Goal: Obtain resource: Obtain resource

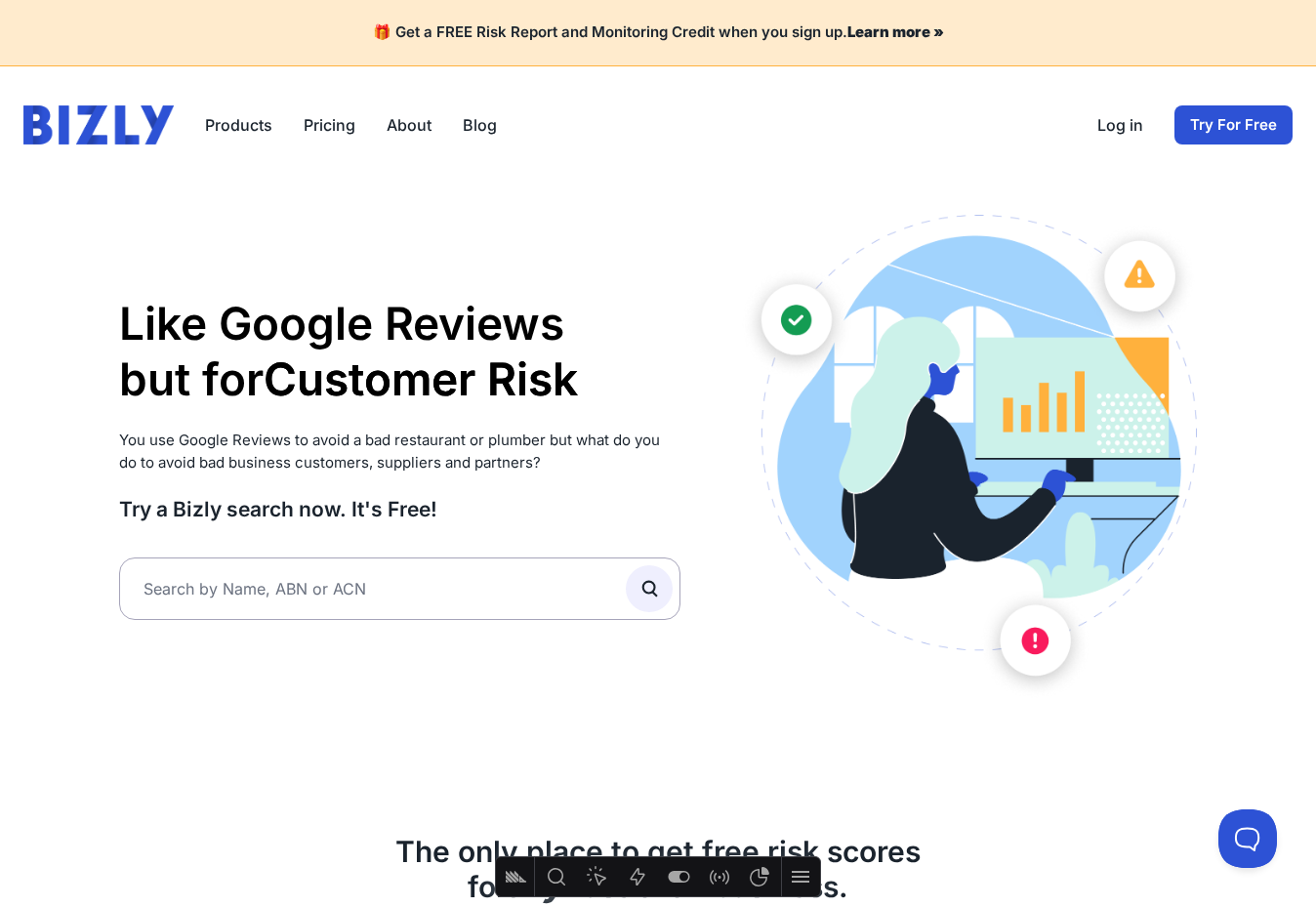
click at [123, 106] on img at bounding box center [98, 124] width 150 height 39
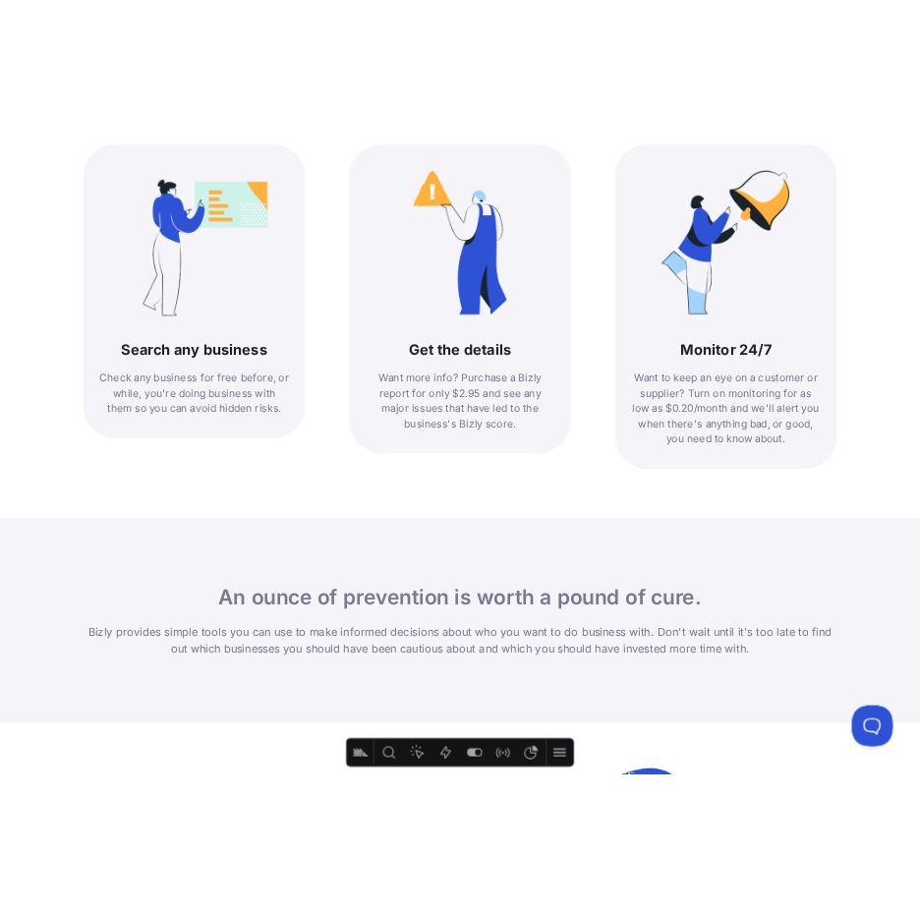
scroll to position [195, 0]
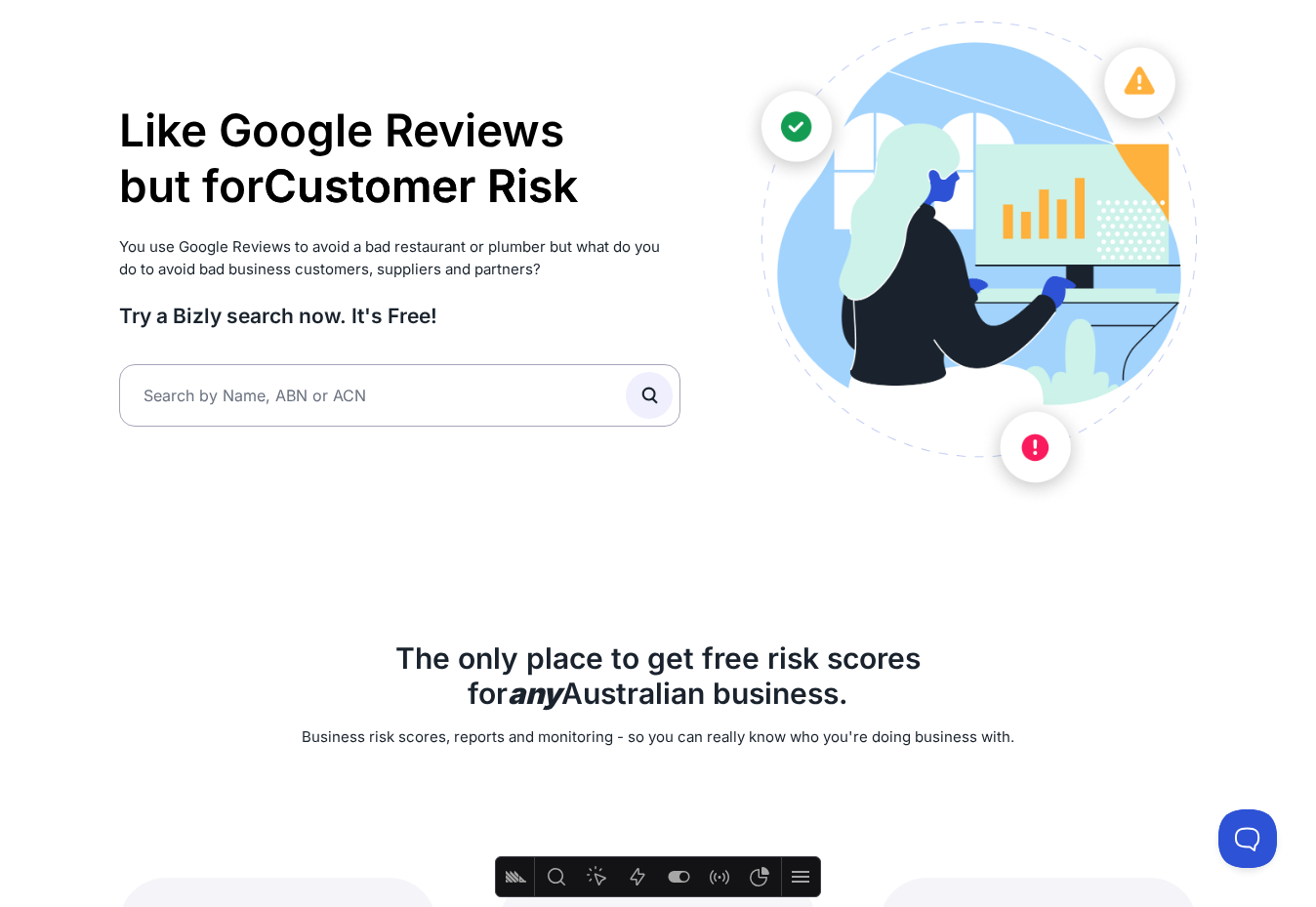
drag, startPoint x: 7, startPoint y: 409, endPoint x: 30, endPoint y: 406, distance: 23.2
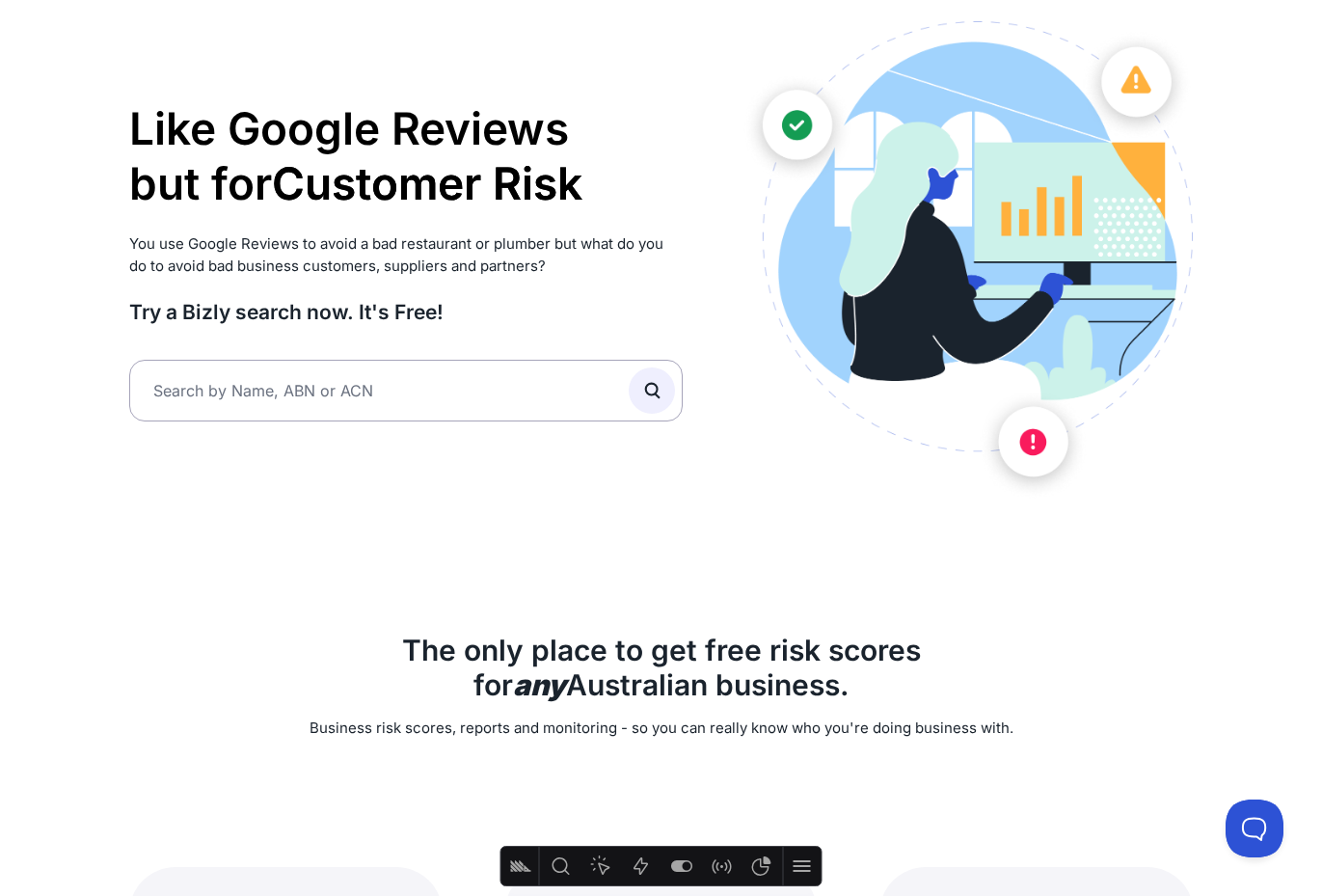
drag, startPoint x: 3, startPoint y: 406, endPoint x: 23, endPoint y: 407, distance: 20.0
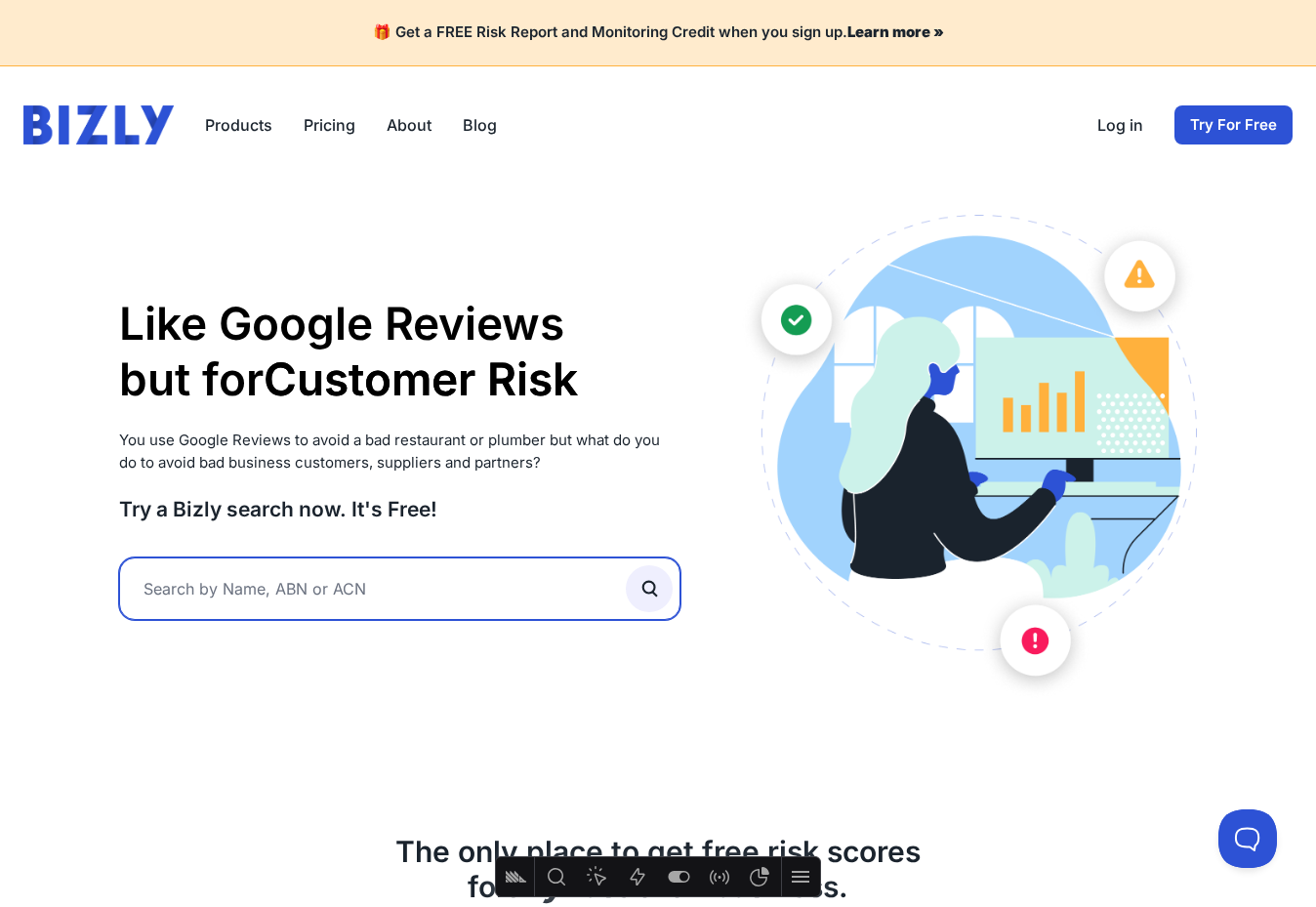
click at [366, 594] on input "text" at bounding box center [399, 588] width 561 height 63
type input "25fifteen"
click at [649, 586] on button "submit" at bounding box center [649, 588] width 47 height 47
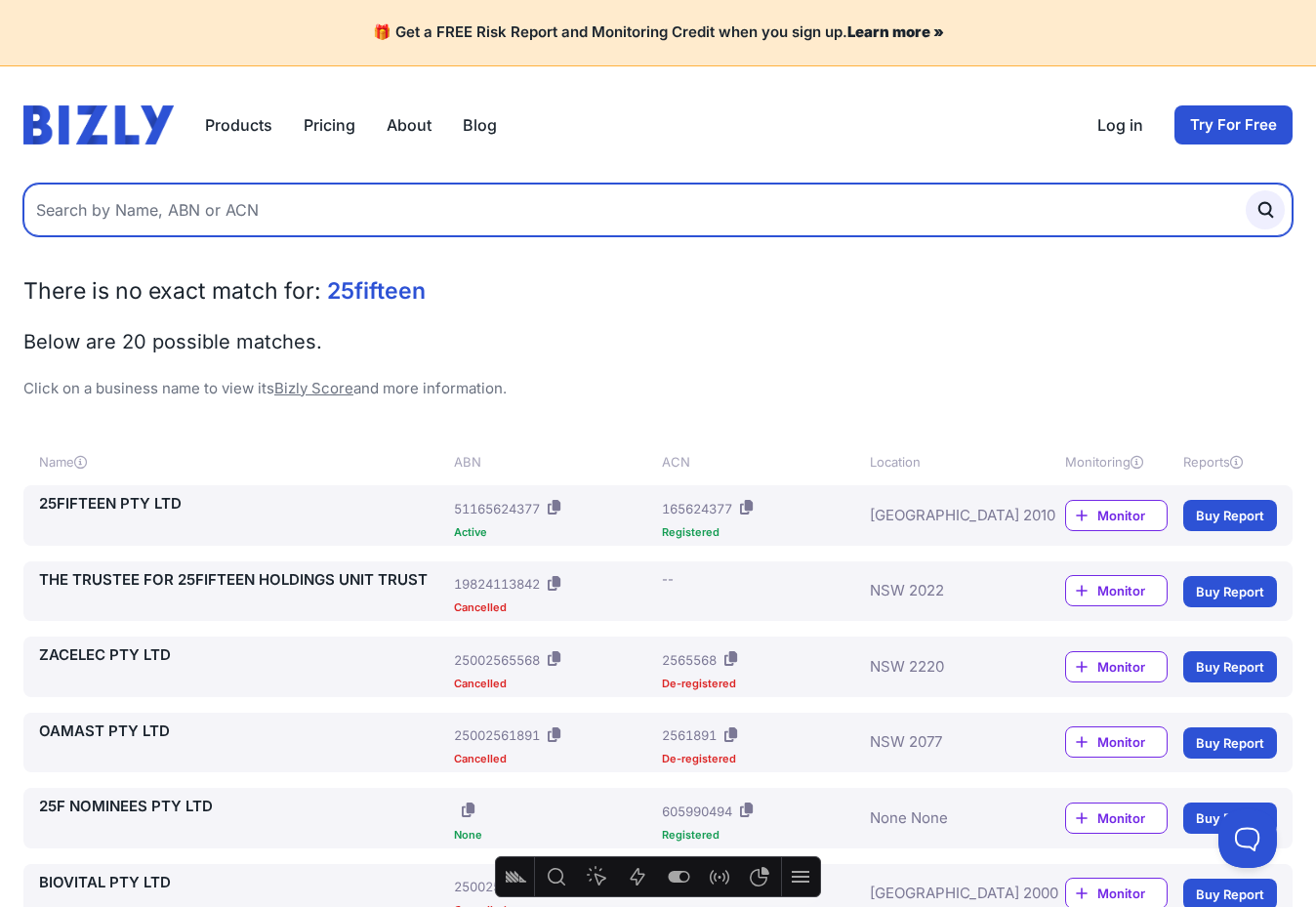
click at [303, 221] on input "text" at bounding box center [658, 210] width 1269 height 53
type input "mowing"
click at [1265, 209] on button "submit" at bounding box center [1264, 210] width 39 height 39
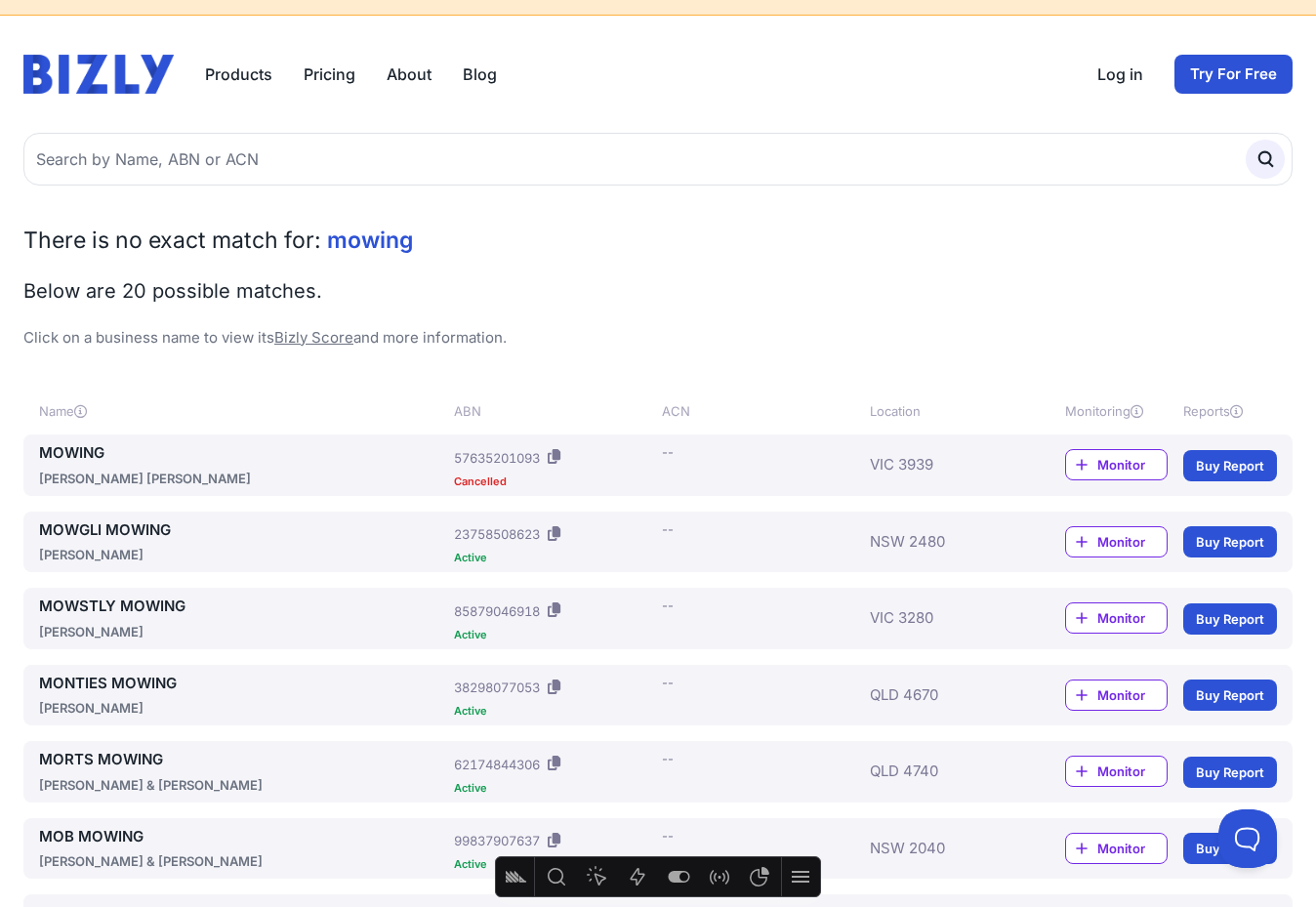
scroll to position [54, 0]
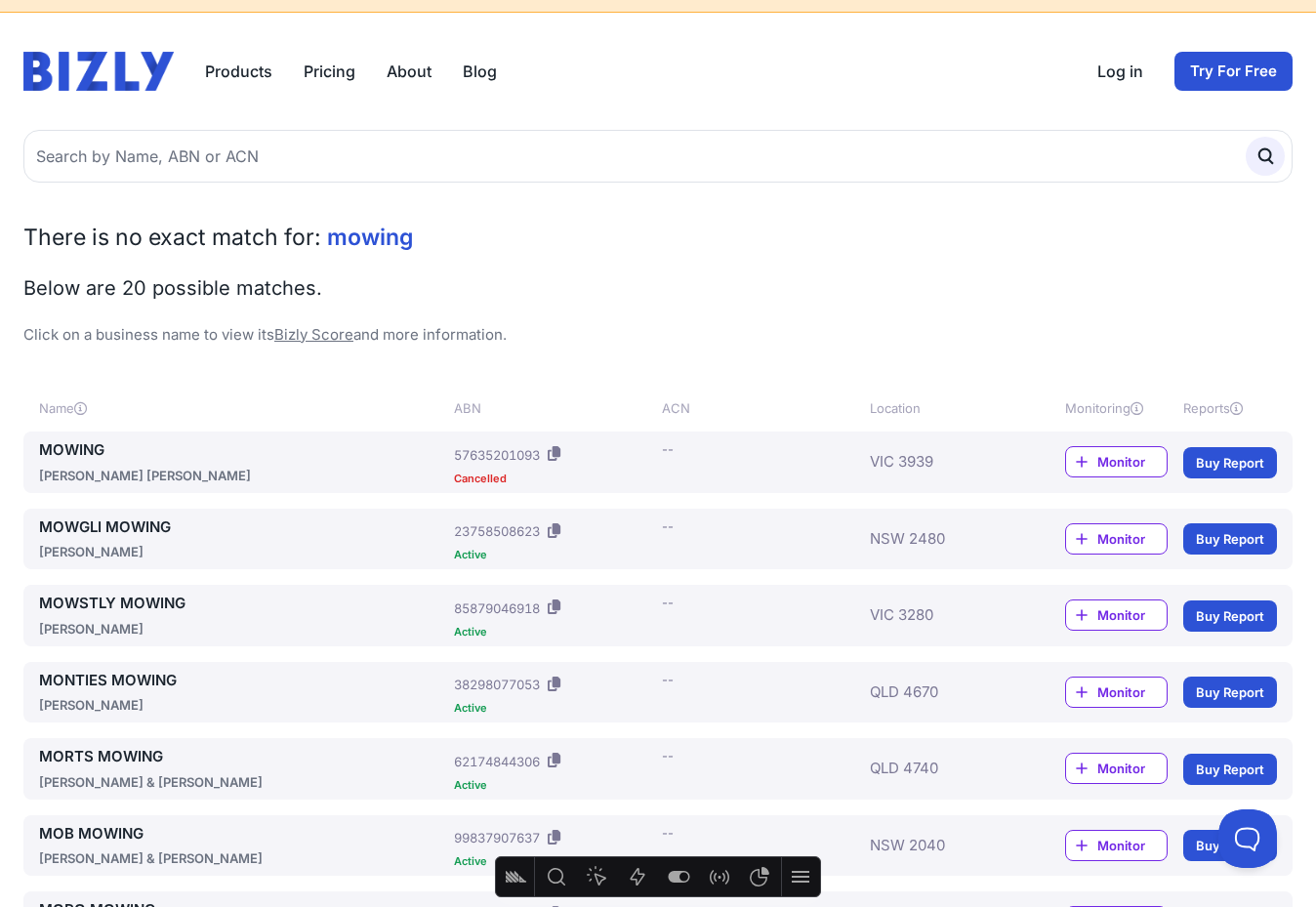
click at [1246, 538] on link "Buy Report" at bounding box center [1230, 538] width 93 height 31
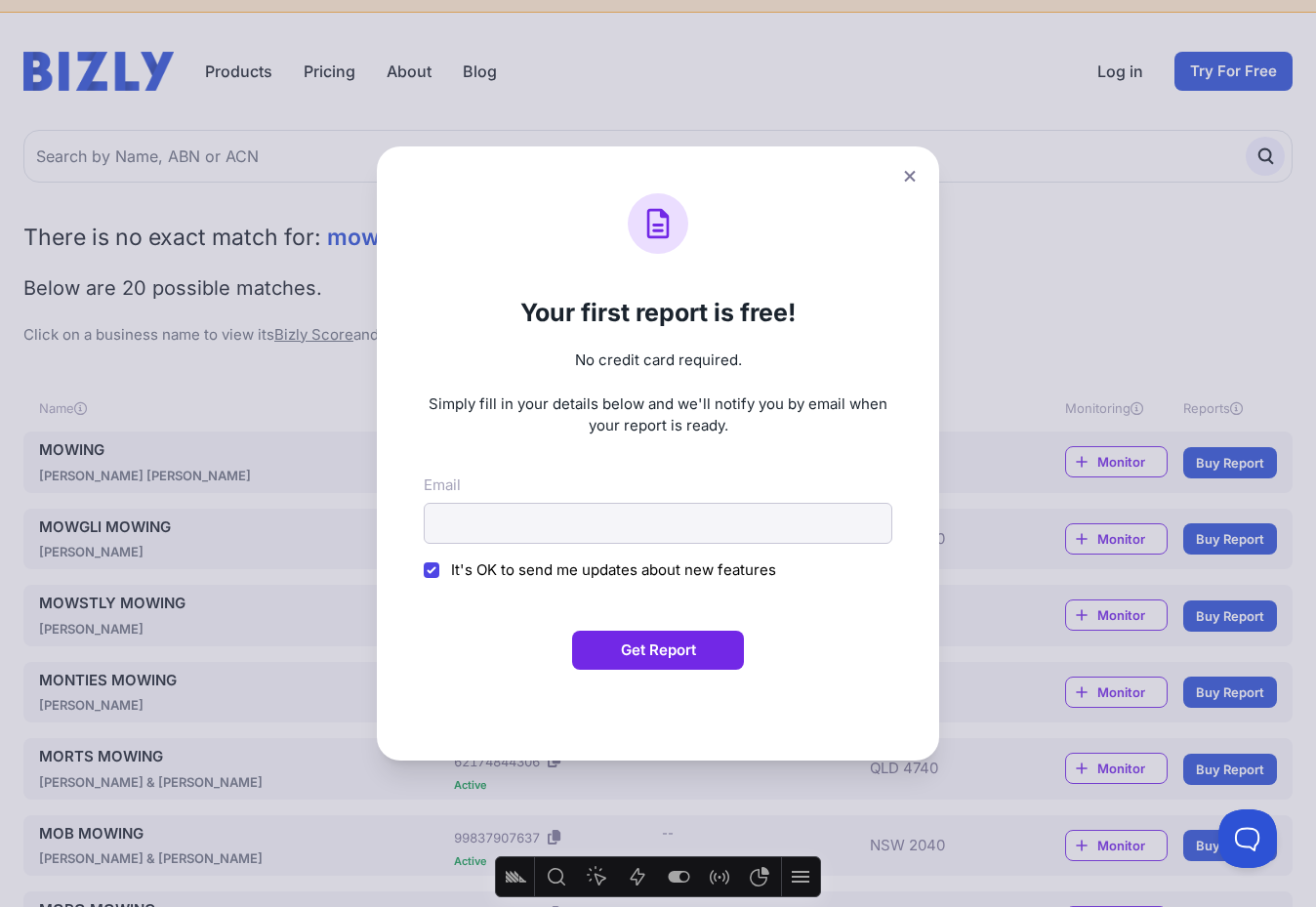
click at [578, 575] on span "It's OK to send me updates about new features" at bounding box center [613, 569] width 325 height 19
click at [439, 575] on input "It's OK to send me updates about new features" at bounding box center [432, 570] width 16 height 16
checkbox input "false"
click at [622, 522] on input "Email" at bounding box center [658, 523] width 469 height 41
type input "adam@evenly.com.au"
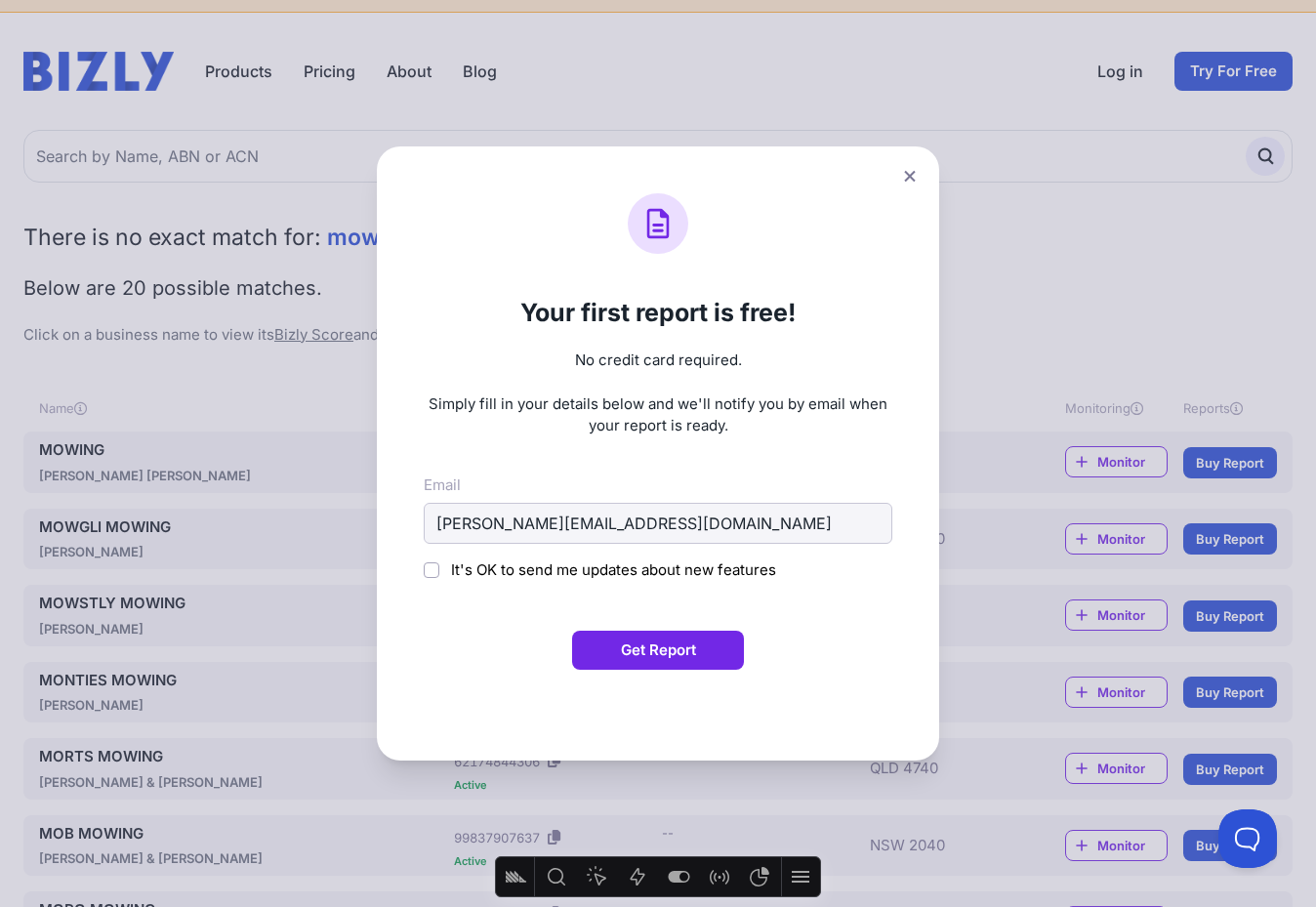
click at [843, 629] on form "Your first report is free! No credit card required. Simply fill in your details…" at bounding box center [658, 454] width 469 height 521
click at [723, 645] on button "Get Report" at bounding box center [658, 650] width 172 height 39
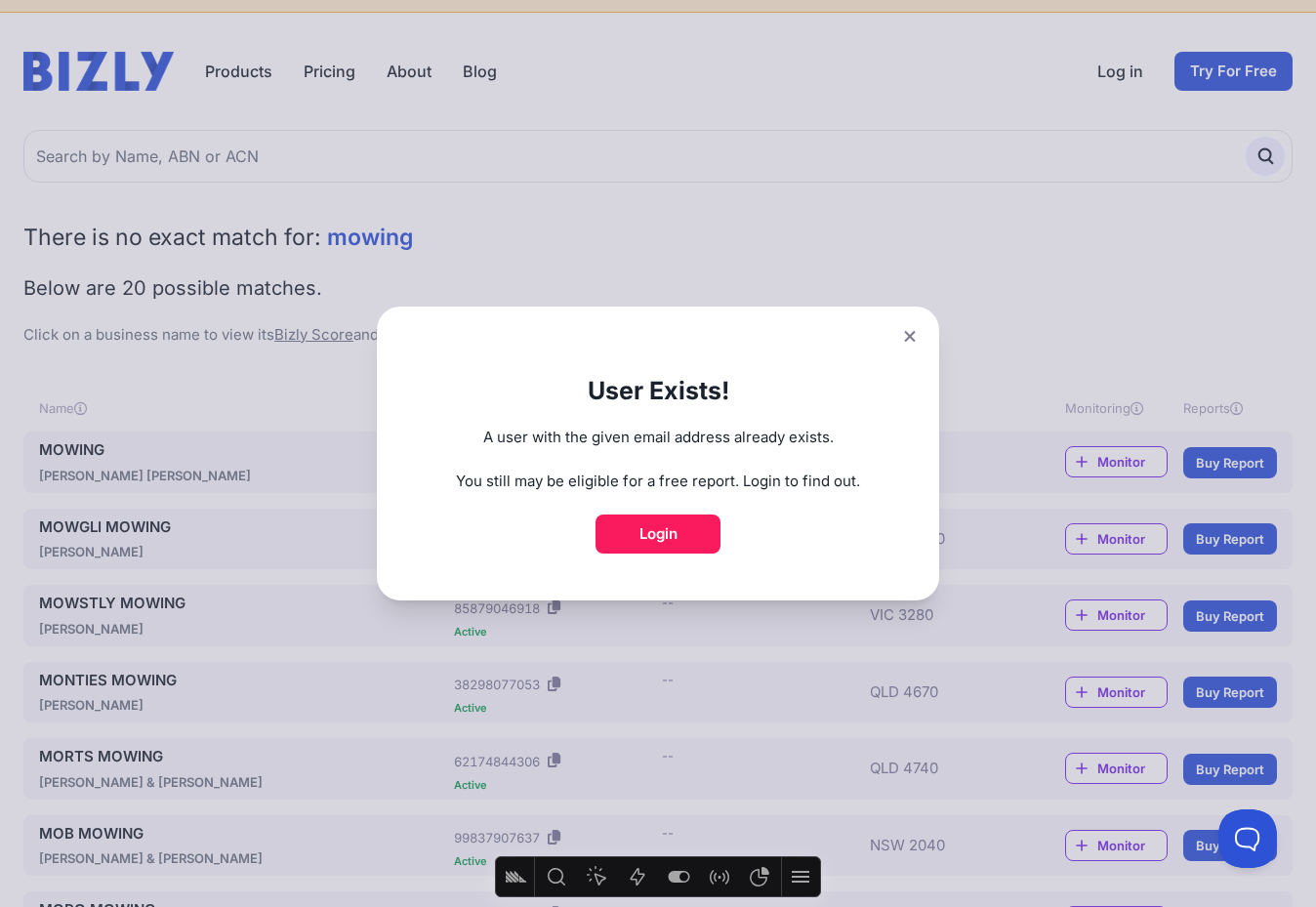
click at [904, 342] on icon at bounding box center [910, 336] width 12 height 13
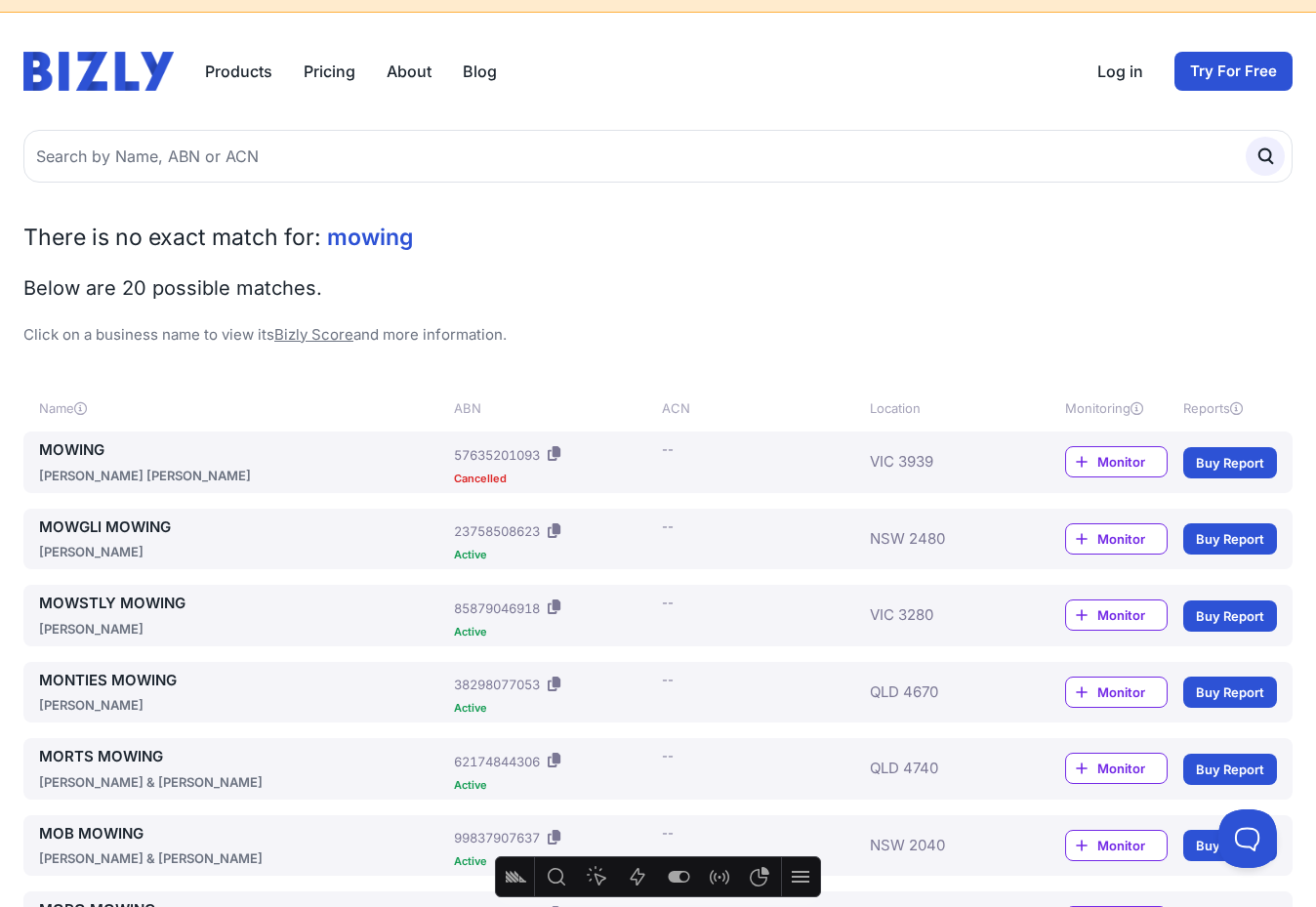
click at [1221, 542] on link "Buy Report" at bounding box center [1230, 538] width 93 height 31
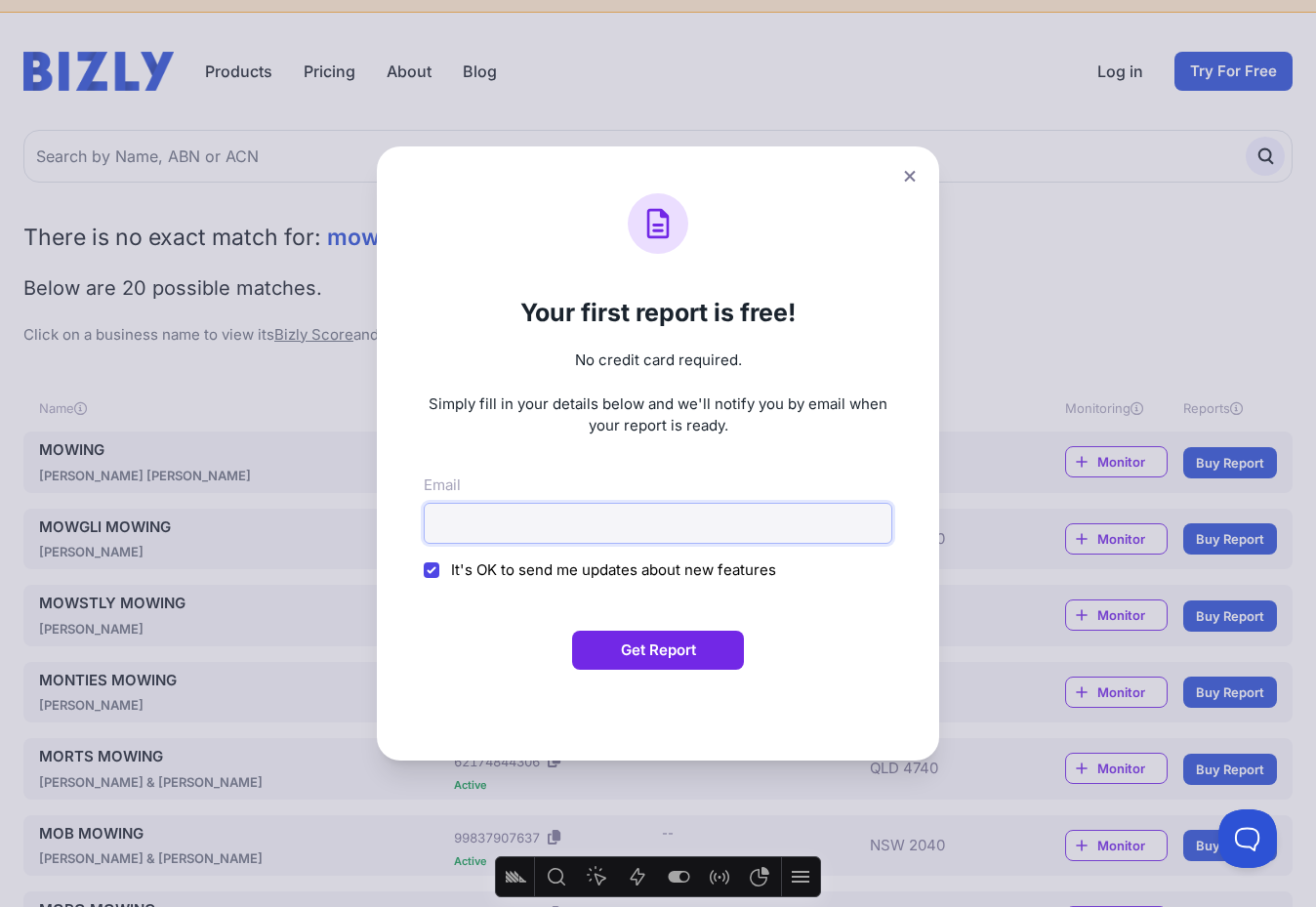
click at [687, 529] on input "Email" at bounding box center [658, 523] width 469 height 41
type input "adam+test260630@evenly.com.au"
click at [623, 566] on span "It's OK to send me updates about new features" at bounding box center [613, 569] width 325 height 19
click at [439, 566] on input "It's OK to send me updates about new features" at bounding box center [432, 570] width 16 height 16
checkbox input "false"
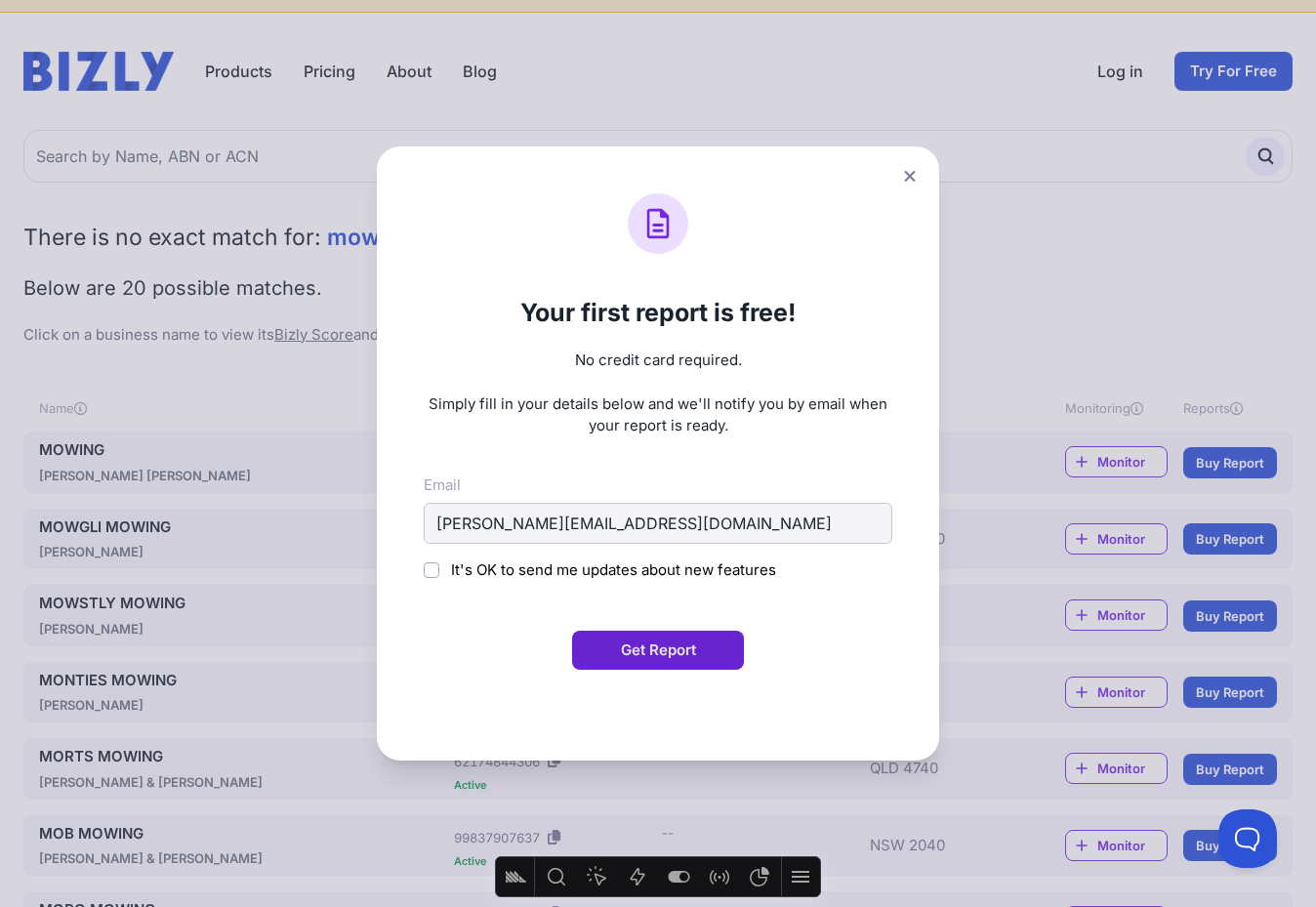
click at [628, 644] on button "Get Report" at bounding box center [658, 650] width 172 height 39
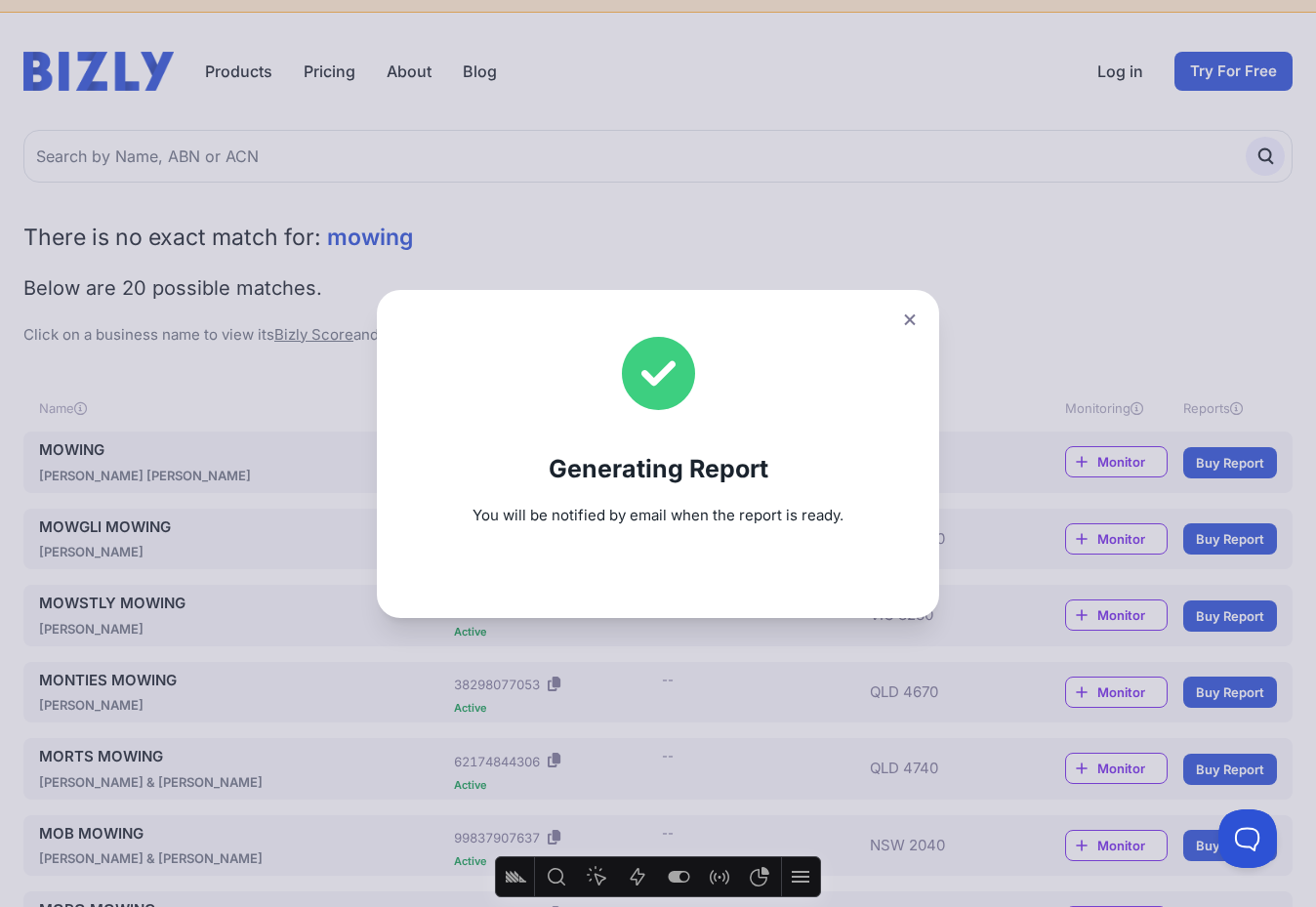
click at [903, 320] on button at bounding box center [910, 320] width 28 height 29
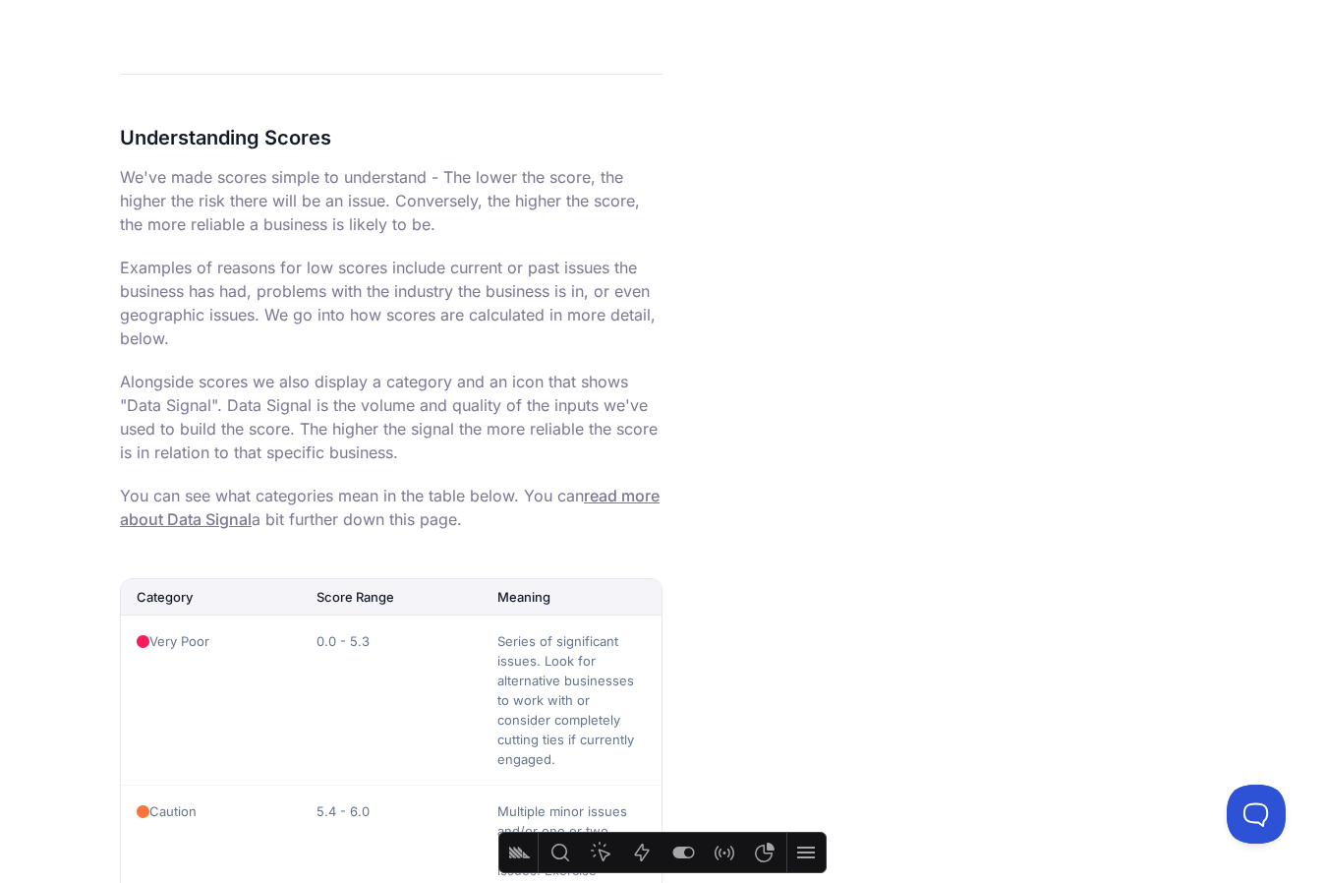
scroll to position [6180, 0]
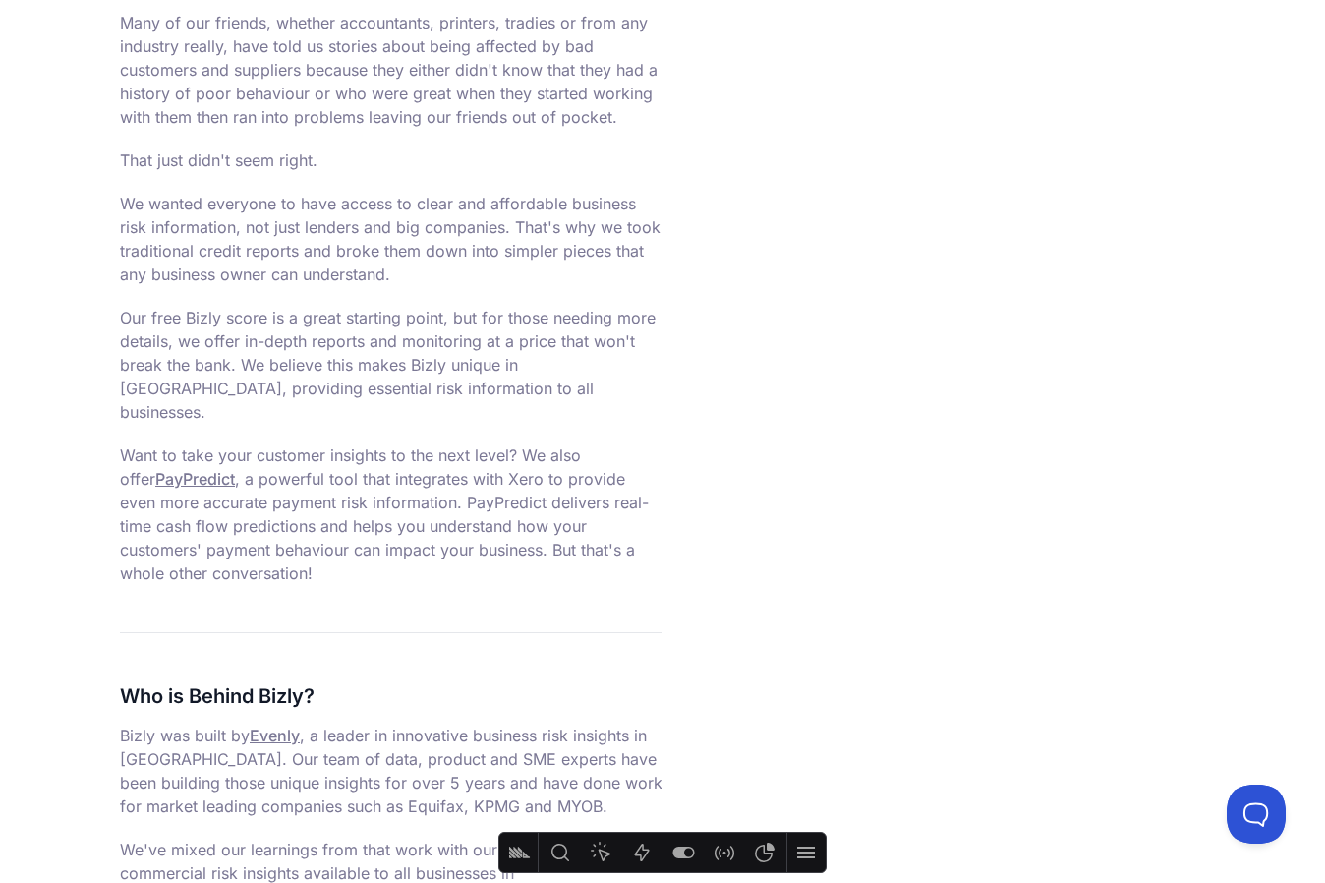
click at [170, 469] on link "PayPredict" at bounding box center [195, 479] width 80 height 20
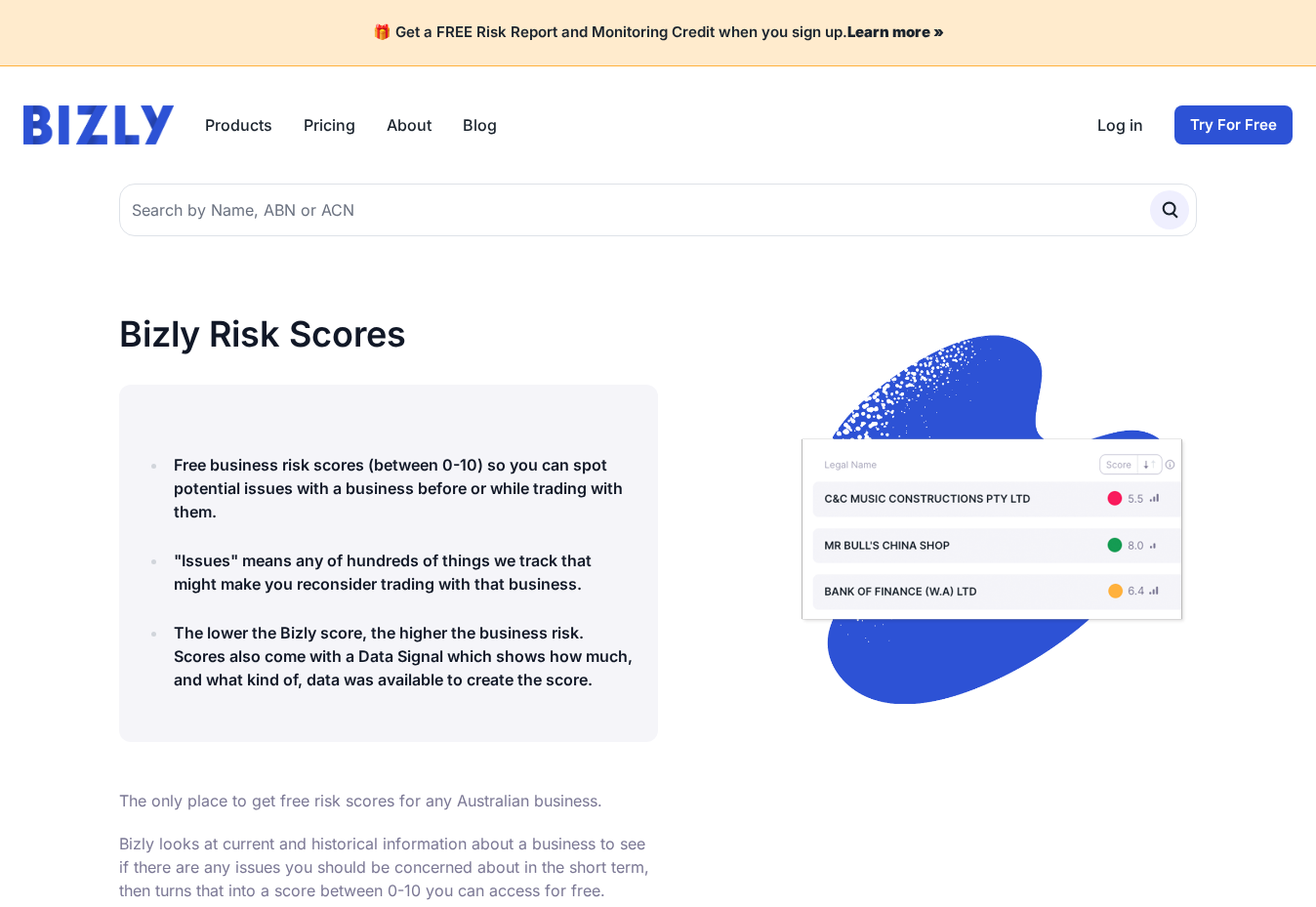
scroll to position [6139, 0]
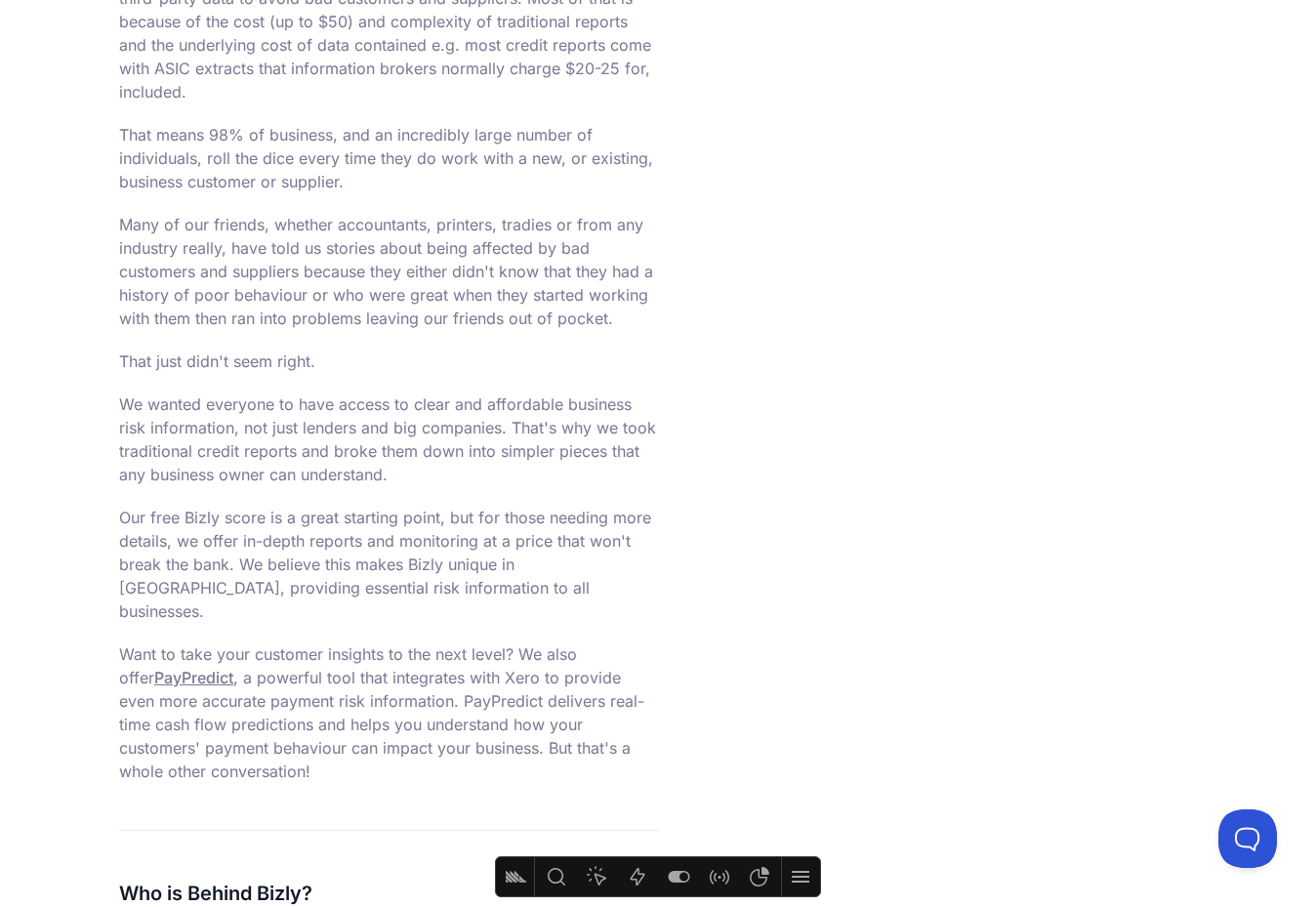
scroll to position [6030, 0]
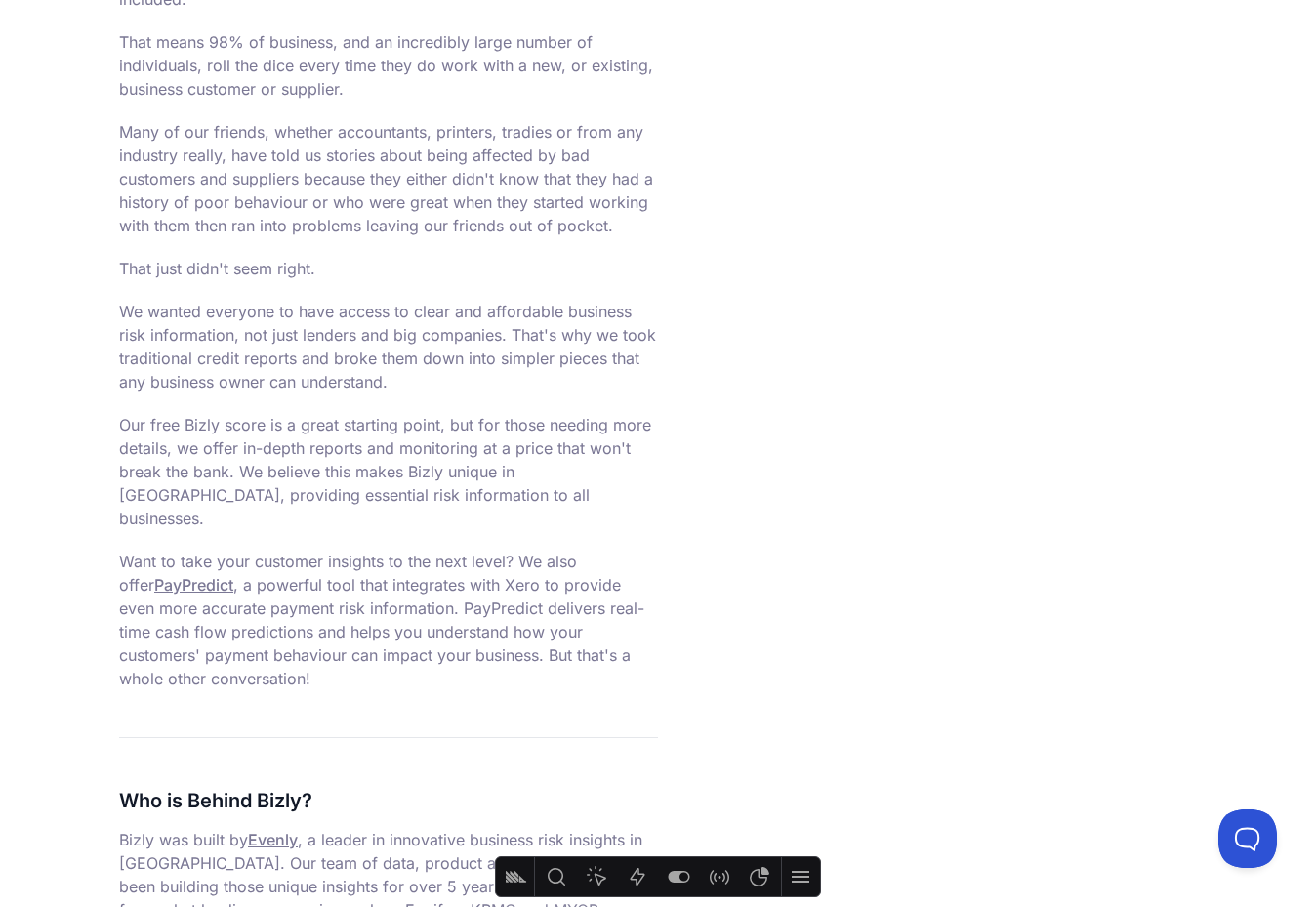
click at [160, 575] on link "PayPredict" at bounding box center [194, 585] width 79 height 20
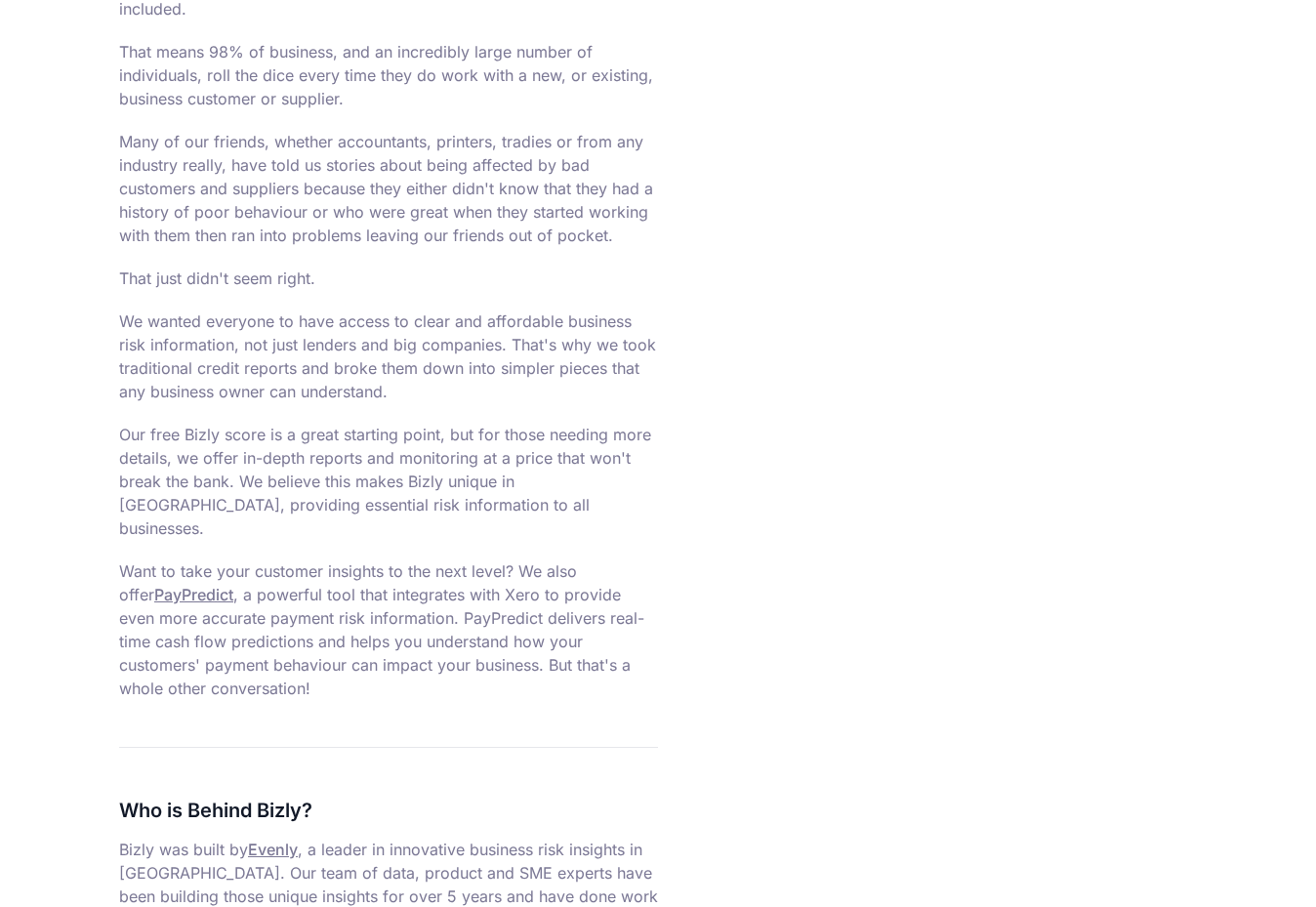
scroll to position [6187, 0]
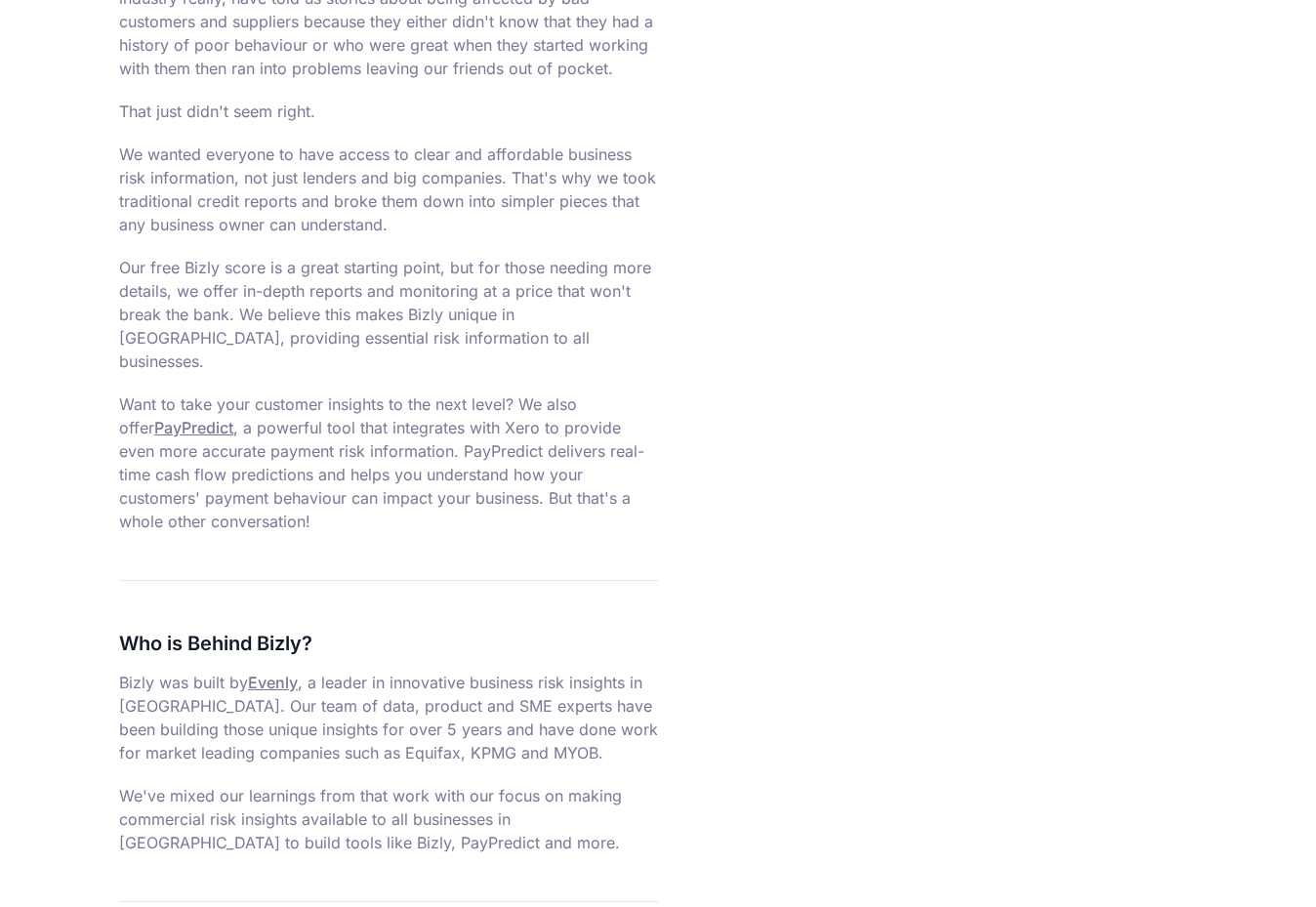
click at [154, 418] on link "PayPredict" at bounding box center [194, 428] width 79 height 20
